Goal: Task Accomplishment & Management: Manage account settings

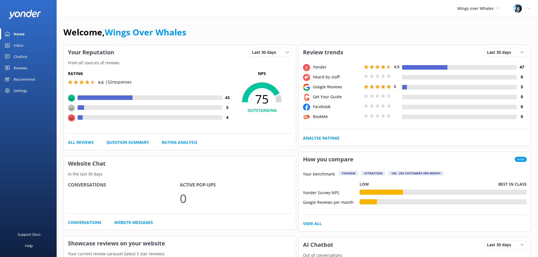
click at [25, 69] on div "Reviews" at bounding box center [21, 67] width 14 height 11
